Goal: Task Accomplishment & Management: Complete application form

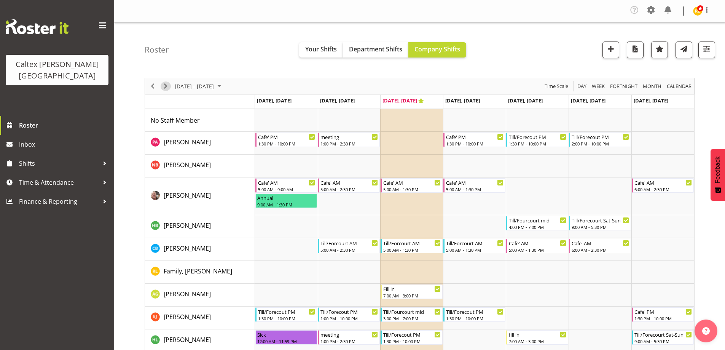
click at [164, 84] on span "Next" at bounding box center [165, 86] width 9 height 10
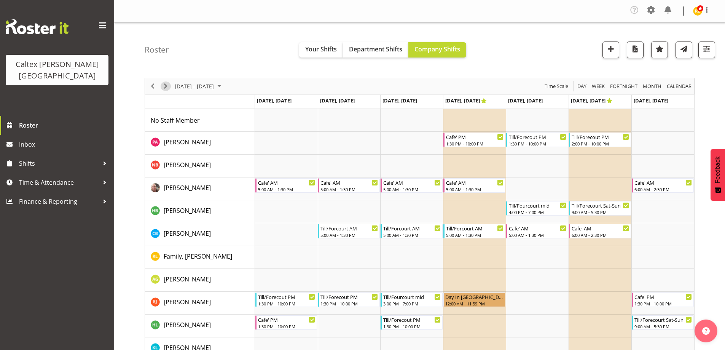
click at [165, 84] on span "Next" at bounding box center [165, 86] width 9 height 10
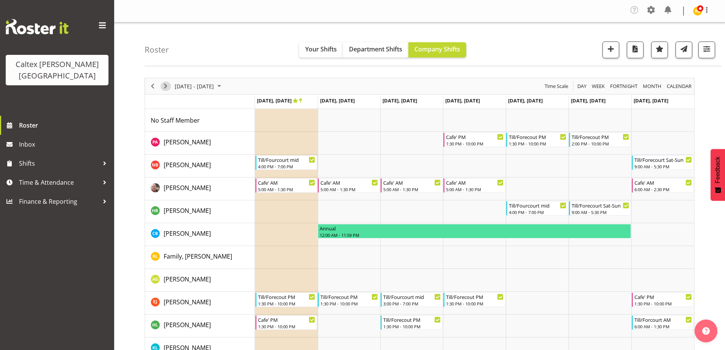
click at [165, 84] on span "Next" at bounding box center [165, 86] width 9 height 10
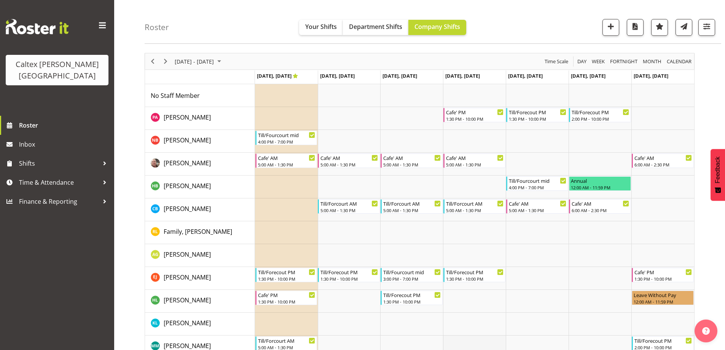
scroll to position [16, 0]
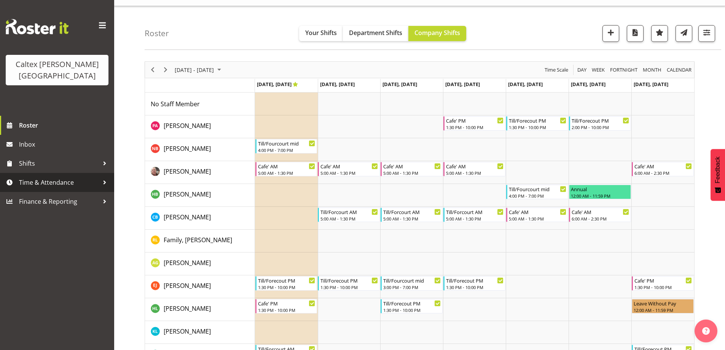
click at [56, 177] on span "Time & Attendance" at bounding box center [59, 182] width 80 height 11
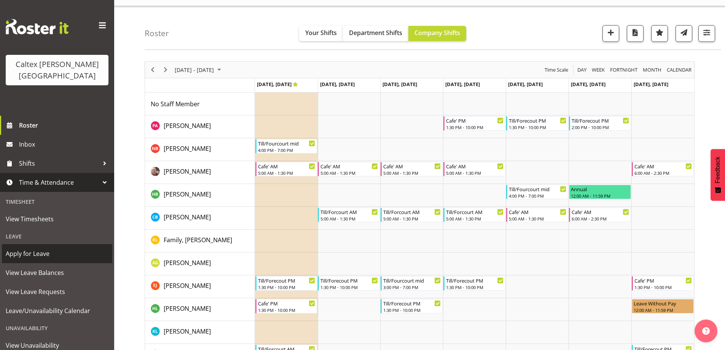
click at [27, 248] on span "Apply for Leave" at bounding box center [57, 253] width 103 height 11
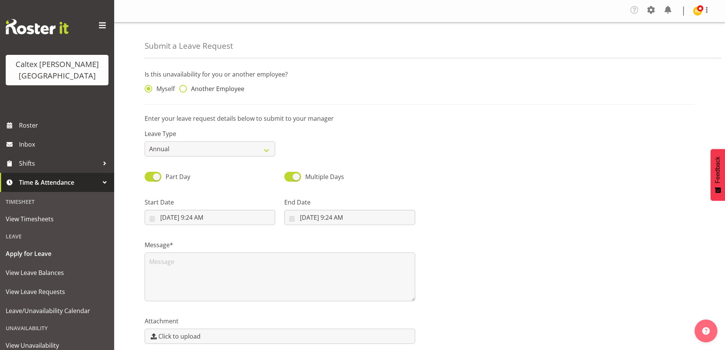
click at [182, 87] on span at bounding box center [183, 89] width 8 height 8
click at [182, 87] on input "Another Employee" at bounding box center [181, 88] width 5 height 5
radio input "true"
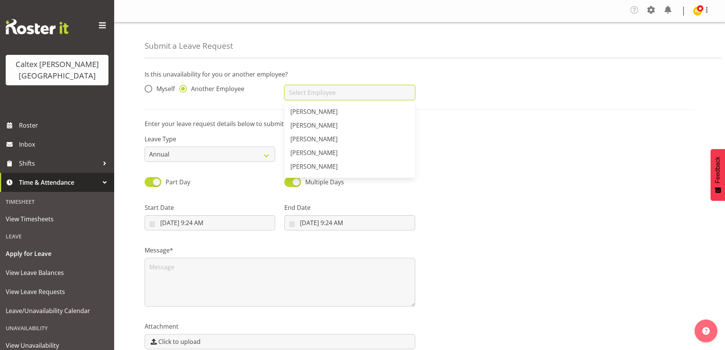
click at [323, 95] on input "text" at bounding box center [349, 92] width 131 height 15
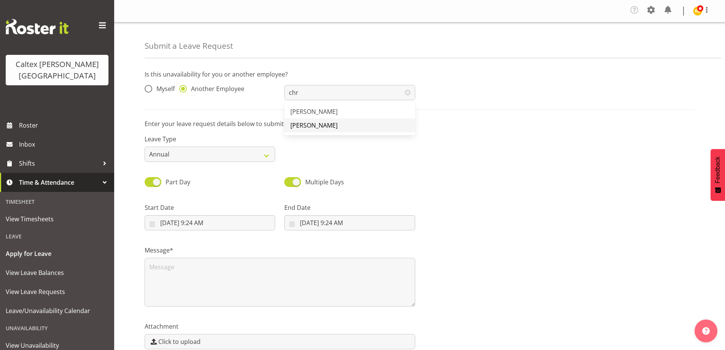
click at [331, 126] on span "[PERSON_NAME]" at bounding box center [313, 125] width 47 height 8
type input "[PERSON_NAME]"
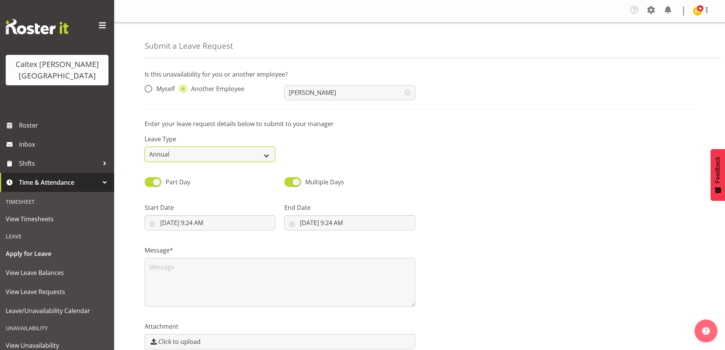
click at [218, 152] on select "Annual Sick Leave Without Pay Bereavement Domestic Violence Parental Jury Servi…" at bounding box center [210, 154] width 131 height 15
select select "Leave Without Pay"
click at [145, 147] on select "Annual Sick Leave Without Pay Bereavement Domestic Violence Parental Jury Servi…" at bounding box center [210, 154] width 131 height 15
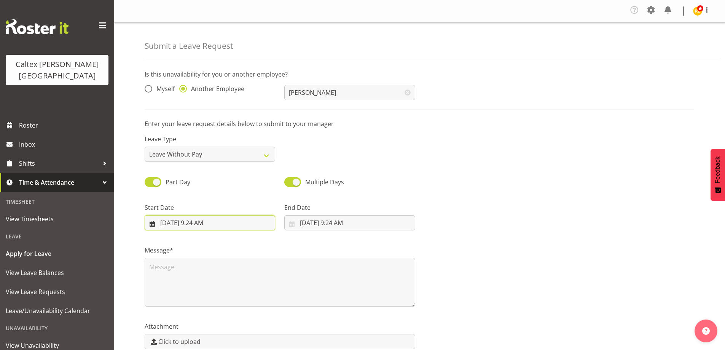
click at [196, 229] on input "9/10/2025, 9:24 AM" at bounding box center [210, 222] width 131 height 15
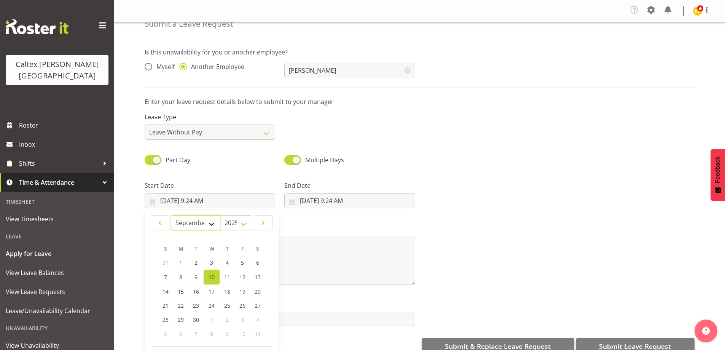
click at [212, 225] on select "January February March April May June July August September October November De…" at bounding box center [196, 222] width 50 height 15
select select "9"
click at [171, 216] on select "January February March April May June July August September October November De…" at bounding box center [196, 222] width 50 height 15
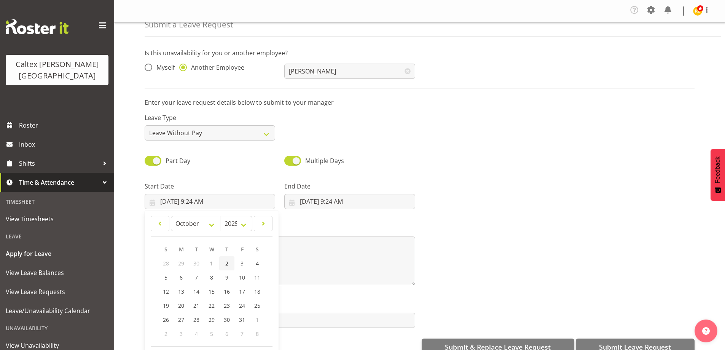
click at [227, 263] on span "2" at bounding box center [226, 263] width 3 height 7
click at [225, 263] on link "2" at bounding box center [226, 263] width 15 height 14
type input "10/2/2025, 12:00 AM"
select select "0"
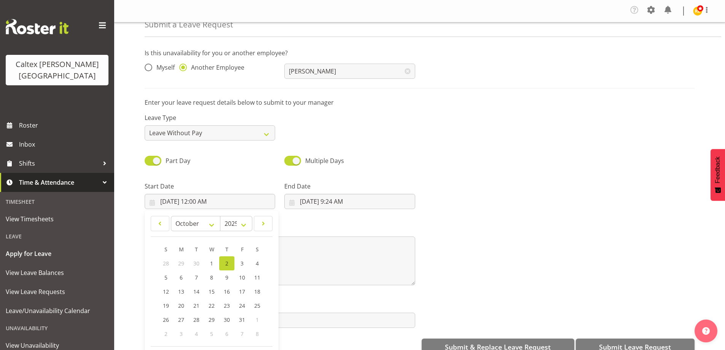
click at [292, 159] on span at bounding box center [292, 161] width 17 height 10
click at [289, 159] on input "Multiple Days" at bounding box center [286, 160] width 5 height 5
checkbox input "false"
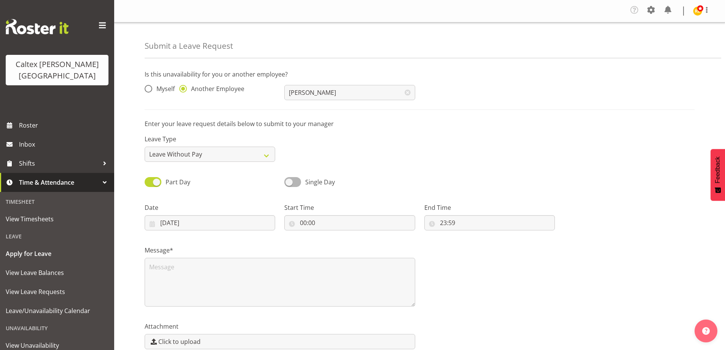
scroll to position [0, 0]
click at [202, 224] on input "10/09/2025" at bounding box center [210, 222] width 131 height 15
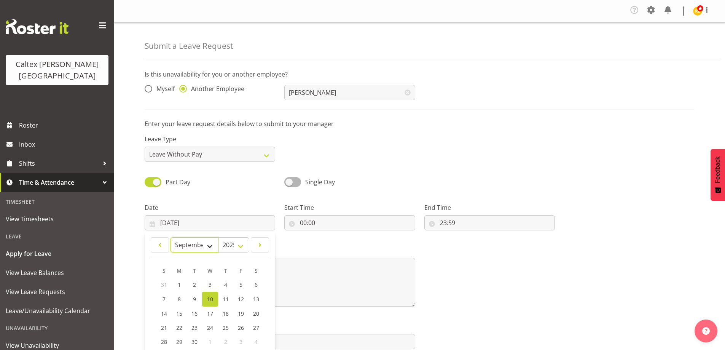
click at [214, 247] on select "January February March April May June July August September October November De…" at bounding box center [194, 244] width 48 height 15
select select "9"
click at [170, 237] on select "January February March April May June July August September October November De…" at bounding box center [194, 244] width 48 height 15
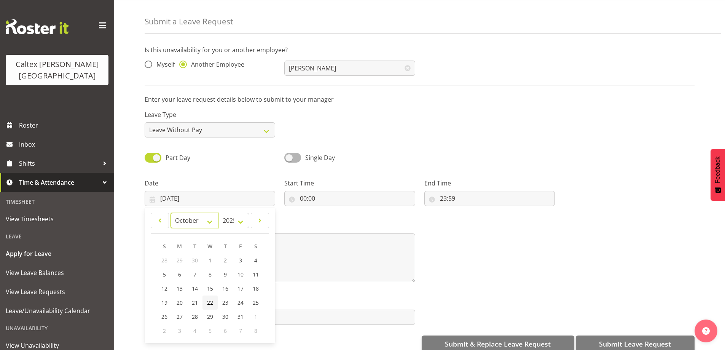
scroll to position [38, 0]
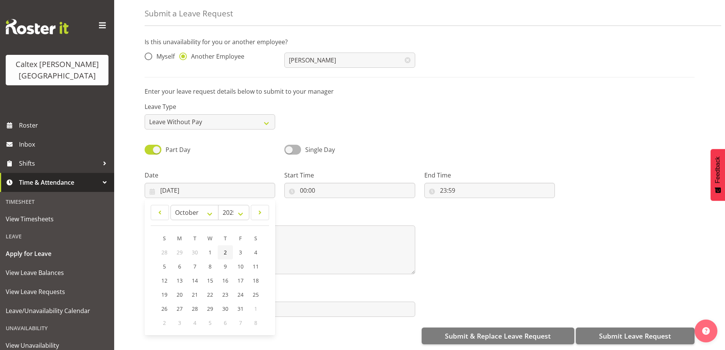
click at [224, 249] on span "2" at bounding box center [225, 252] width 3 height 7
type input "02/10/2025"
click at [331, 188] on input "00:00" at bounding box center [349, 190] width 131 height 15
click at [339, 205] on select "00 01 02 03 04 05 06 07 08 09 10 11 12 13 14 15 16 17 18 19 20 21 22 23" at bounding box center [336, 209] width 17 height 15
select select "13"
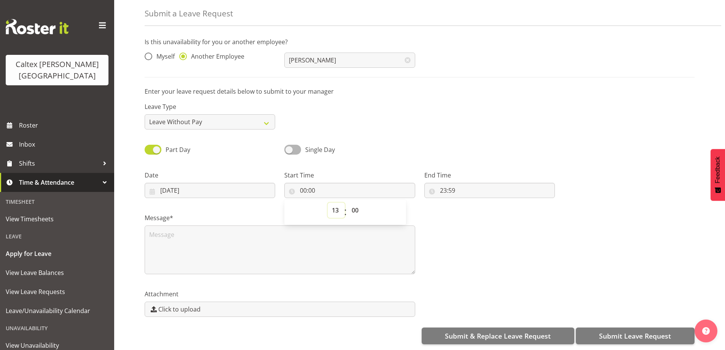
click at [328, 202] on select "00 01 02 03 04 05 06 07 08 09 10 11 12 13 14 15 16 17 18 19 20 21 22 23" at bounding box center [336, 209] width 17 height 15
type input "13:00"
click at [446, 183] on input "23:59" at bounding box center [489, 190] width 131 height 15
click at [480, 208] on select "00 01 02 03 04 05 06 07 08 09 10 11 12 13 14 15 16 17 18 19 20 21 22 23" at bounding box center [476, 209] width 17 height 15
select select "17"
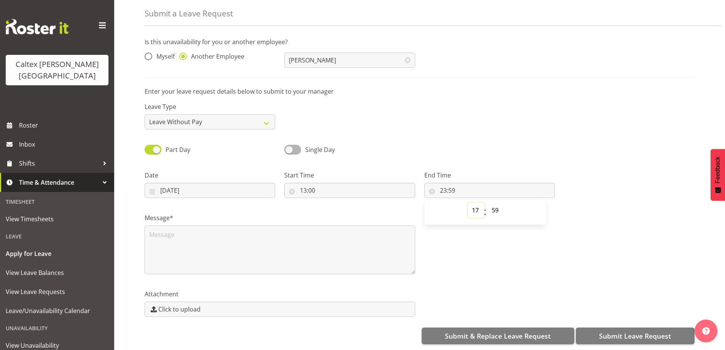
click at [468, 202] on select "00 01 02 03 04 05 06 07 08 09 10 11 12 13 14 15 16 17 18 19 20 21 22 23" at bounding box center [476, 209] width 17 height 15
type input "17:59"
click at [494, 203] on select "00 01 02 03 04 05 06 07 08 09 10 11 12 13 14 15 16 17 18 19 20 21 22 23 24 25 2…" at bounding box center [495, 209] width 17 height 15
select select "0"
click at [487, 202] on select "00 01 02 03 04 05 06 07 08 09 10 11 12 13 14 15 16 17 18 19 20 21 22 23 24 25 2…" at bounding box center [495, 209] width 17 height 15
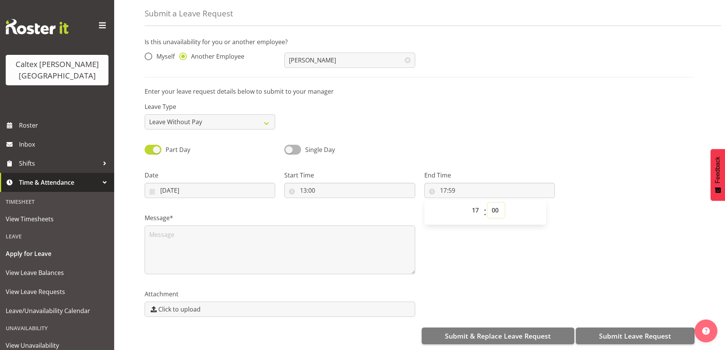
type input "17:00"
click at [545, 96] on div "Leave Type Annual Sick Leave Without Pay Bereavement Domestic Violence Parental…" at bounding box center [419, 112] width 559 height 43
click at [201, 240] on textarea at bounding box center [280, 249] width 271 height 49
type textarea "day off"
click at [307, 185] on input "13:00" at bounding box center [349, 190] width 131 height 15
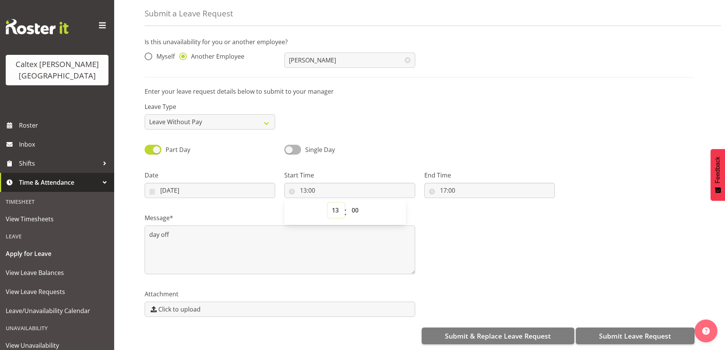
click at [335, 206] on select "00 01 02 03 04 05 06 07 08 09 10 11 12 13 14 15 16 17 18 19 20 21 22 23" at bounding box center [336, 209] width 17 height 15
click at [457, 187] on input "17:00" at bounding box center [489, 190] width 131 height 15
click at [479, 202] on select "00 01 02 03 04 05 06 07 08 09 10 11 12 13 14 15 16 17 18 19 20 21 22 23" at bounding box center [476, 209] width 17 height 15
select select "19"
click at [468, 202] on select "00 01 02 03 04 05 06 07 08 09 10 11 12 13 14 15 16 17 18 19 20 21 22 23" at bounding box center [476, 209] width 17 height 15
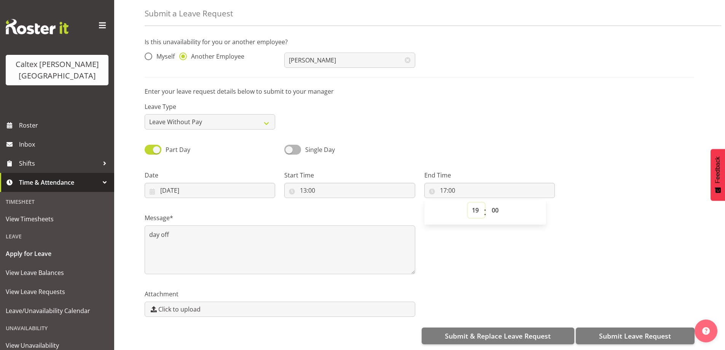
type input "19:00"
click at [635, 254] on div "Message* day off" at bounding box center [419, 240] width 559 height 76
click at [307, 185] on input "13:00" at bounding box center [349, 190] width 131 height 15
click at [335, 207] on select "00 01 02 03 04 05 06 07 08 09 10 11 12 13 14 15 16 17 18 19 20 21 22 23" at bounding box center [336, 209] width 17 height 15
select select "15"
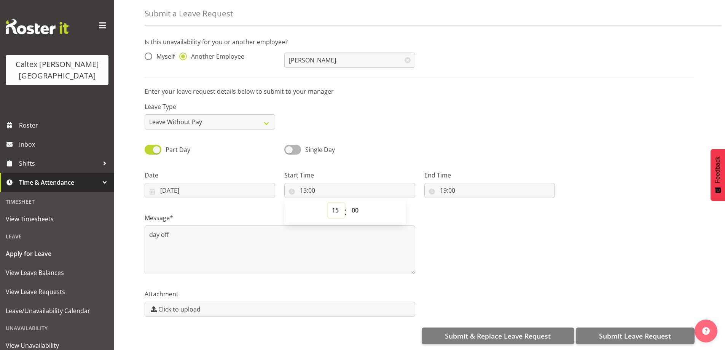
click at [328, 202] on select "00 01 02 03 04 05 06 07 08 09 10 11 12 13 14 15 16 17 18 19 20 21 22 23" at bounding box center [336, 209] width 17 height 15
type input "15:00"
click at [392, 145] on div "Single Day" at bounding box center [349, 150] width 131 height 11
click at [445, 188] on input "19:00" at bounding box center [489, 190] width 131 height 15
click at [475, 206] on select "00 01 02 03 04 05 06 07 08 09 10 11 12 13 14 15 16 17 18 19 20 21 22 23" at bounding box center [476, 209] width 17 height 15
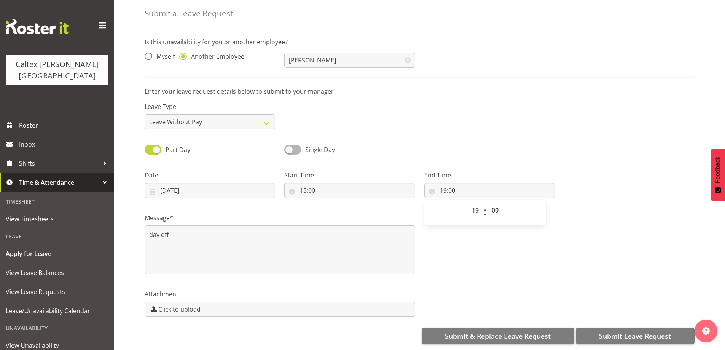
click at [542, 137] on div "Part Day Single Day" at bounding box center [419, 147] width 559 height 26
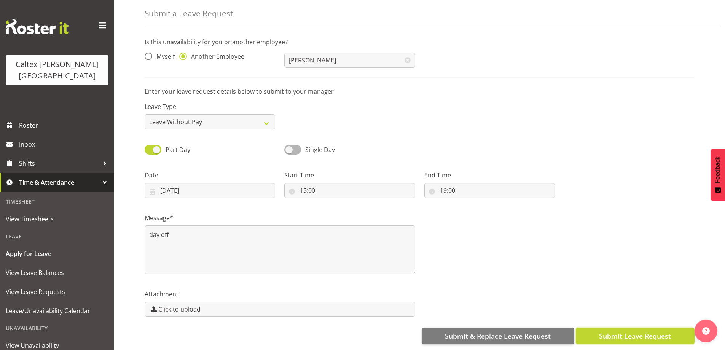
click at [634, 331] on span "Submit Leave Request" at bounding box center [635, 336] width 72 height 10
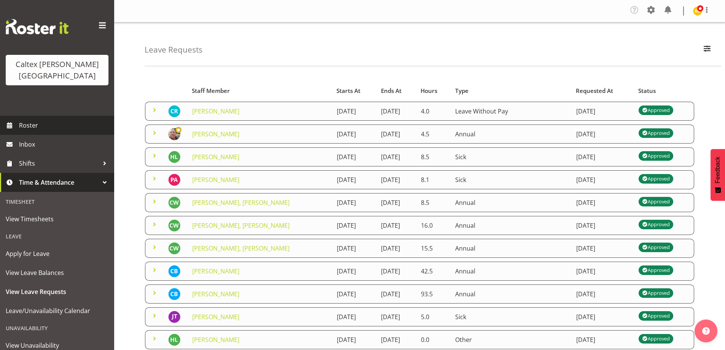
click at [22, 119] on span "Roster" at bounding box center [64, 124] width 91 height 11
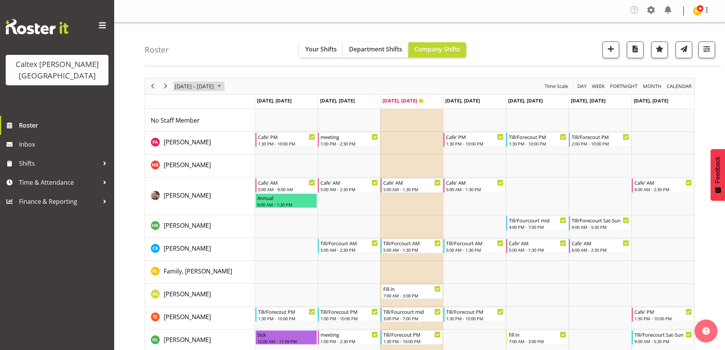
click at [224, 86] on span "September 08 - 14, 2025" at bounding box center [219, 86] width 9 height 10
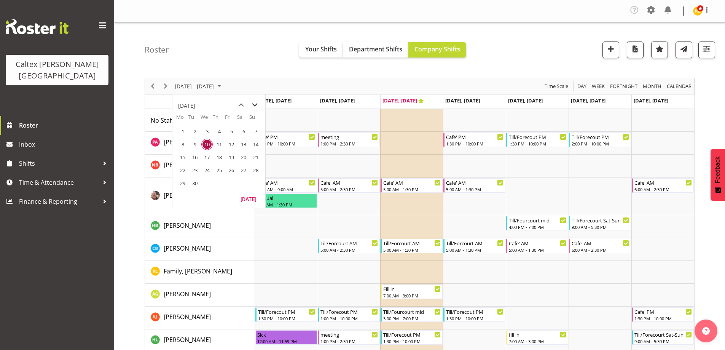
click at [256, 105] on span "next month" at bounding box center [254, 105] width 13 height 14
click at [217, 131] on span "2" at bounding box center [218, 131] width 11 height 11
